Goal: Task Accomplishment & Management: Complete application form

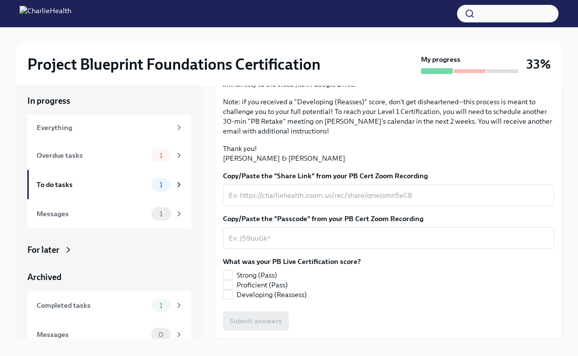
scroll to position [17, 0]
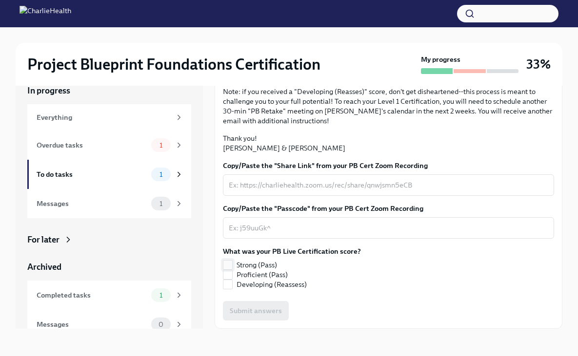
click at [229, 264] on input "Strong (Pass)" at bounding box center [227, 265] width 9 height 9
checkbox input "true"
click at [280, 191] on textarea "Copy/Paste the "Share Link" from your PB Cert Zoom Recording" at bounding box center [388, 185] width 319 height 12
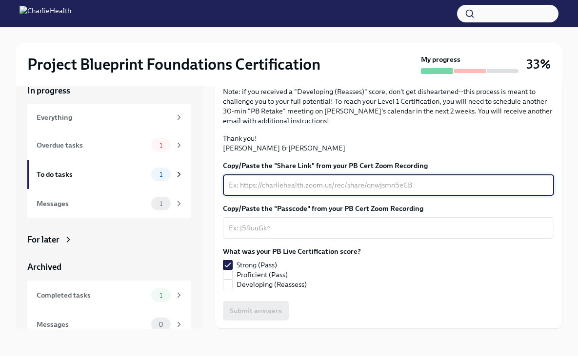
paste textarea "[URL][DOMAIN_NAME] Passcode: Uy$7U7wt"
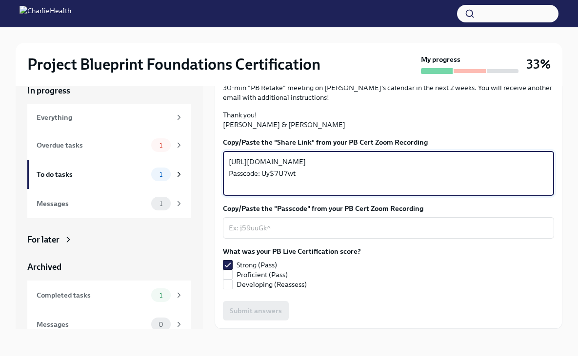
scroll to position [214, 0]
type textarea "[URL][DOMAIN_NAME] Passcode: Uy$7U7wt"
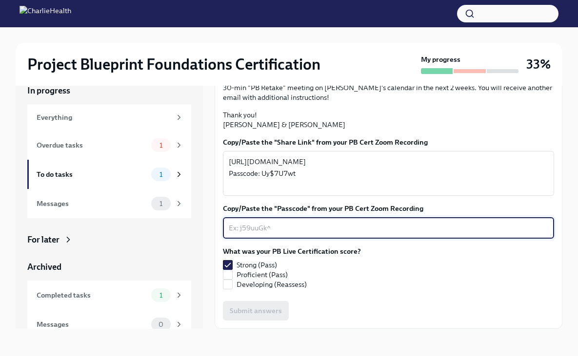
click at [304, 234] on textarea "Copy/Paste the "Passcode" from your PB Cert Zoom Recording" at bounding box center [388, 228] width 319 height 12
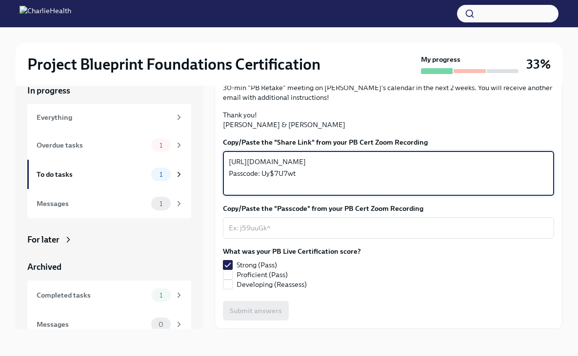
click at [300, 185] on textarea "[URL][DOMAIN_NAME] Passcode: Uy$7U7wt" at bounding box center [388, 173] width 319 height 35
click at [296, 185] on textarea "[URL][DOMAIN_NAME] Passcode: Uy$7U7wt" at bounding box center [388, 173] width 319 height 35
drag, startPoint x: 296, startPoint y: 185, endPoint x: 263, endPoint y: 189, distance: 32.9
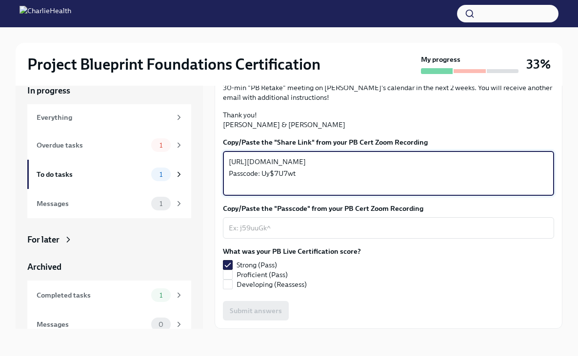
click at [263, 189] on textarea "[URL][DOMAIN_NAME] Passcode: Uy$7U7wt" at bounding box center [388, 173] width 319 height 35
click at [265, 230] on textarea "Copy/Paste the "Passcode" from your PB Cert Zoom Recording" at bounding box center [388, 228] width 319 height 12
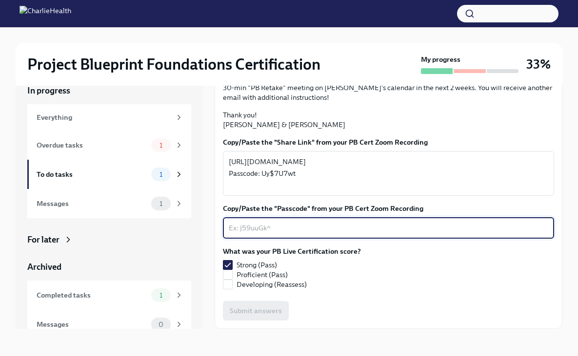
paste textarea "Uy$7U7wt"
type textarea "Uy$7U7wt"
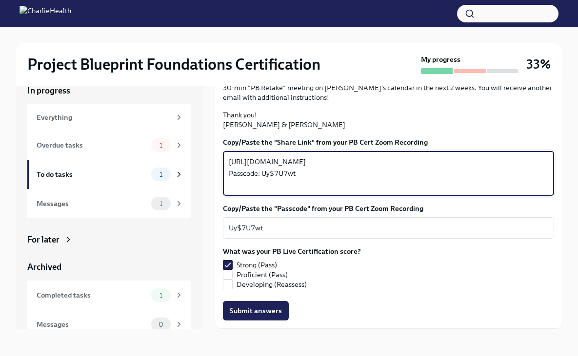
drag, startPoint x: 302, startPoint y: 185, endPoint x: 228, endPoint y: 184, distance: 73.6
click at [229, 184] on textarea "[URL][DOMAIN_NAME] Passcode: Uy$7U7wt" at bounding box center [388, 173] width 319 height 35
type textarea "[URL][DOMAIN_NAME]"
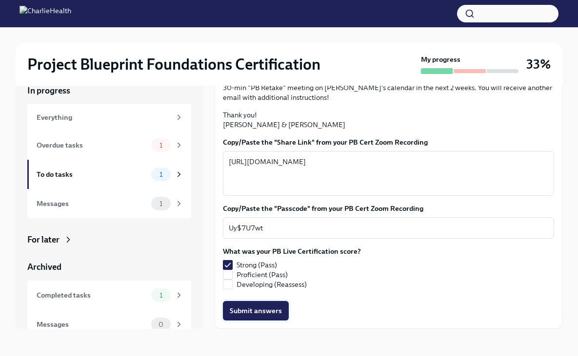
click at [269, 305] on button "Submit answers" at bounding box center [256, 311] width 66 height 20
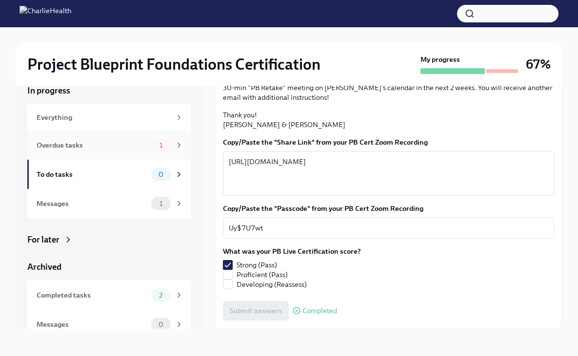
click at [151, 144] on div "1" at bounding box center [161, 146] width 20 height 14
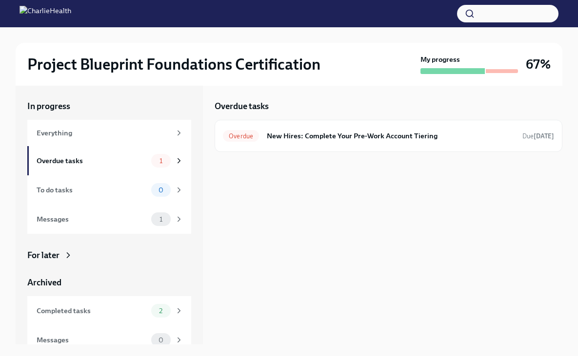
scroll to position [1, 0]
click at [355, 136] on h6 "New Hires: Complete Your Pre-Work Account Tiering" at bounding box center [391, 136] width 248 height 11
